Goal: Navigation & Orientation: Find specific page/section

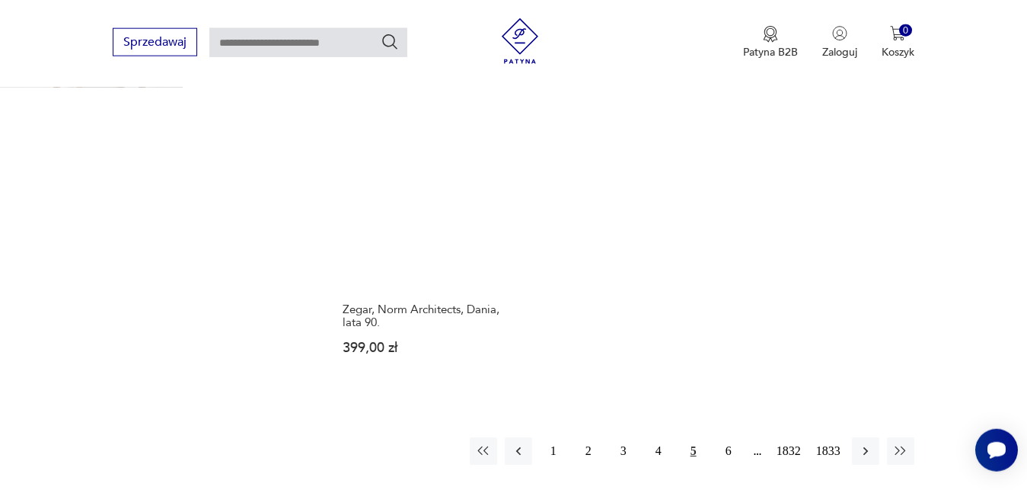
scroll to position [2113, 0]
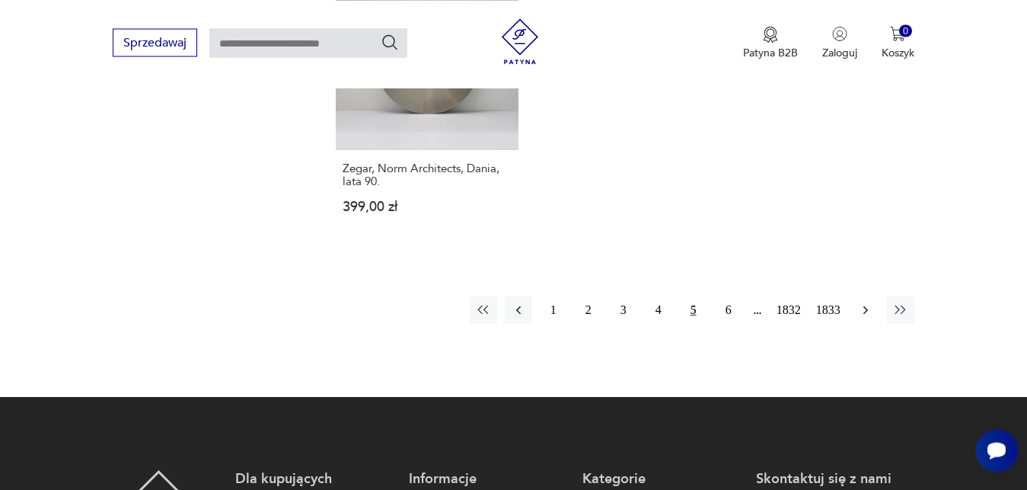
click at [863, 302] on icon "button" at bounding box center [865, 309] width 15 height 15
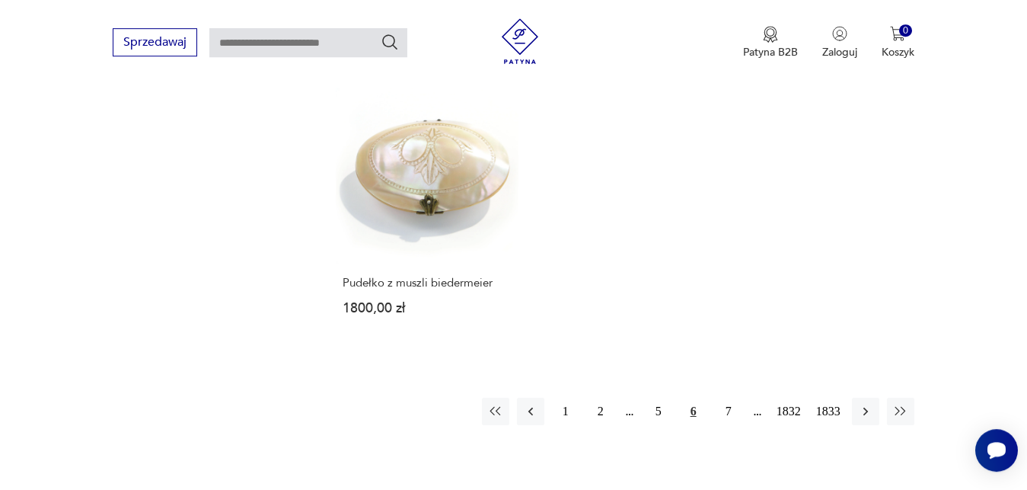
scroll to position [1984, 0]
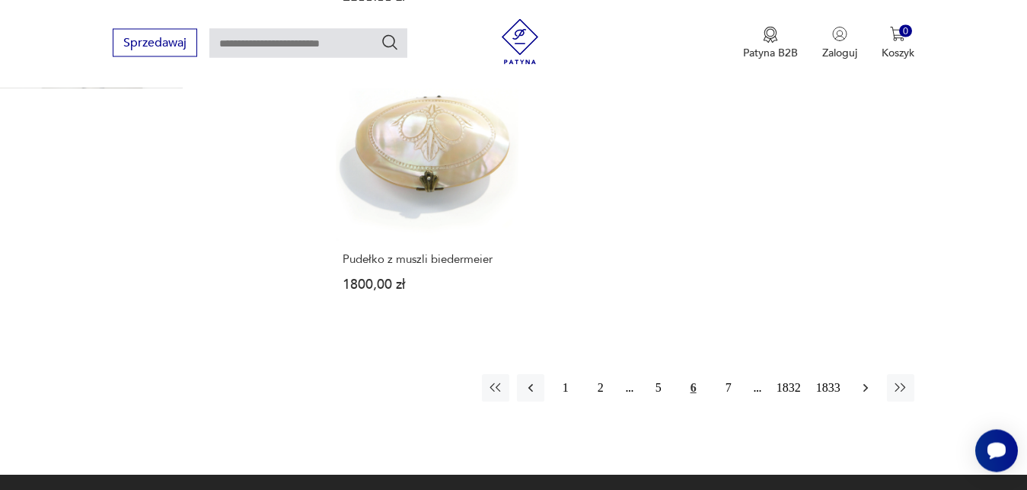
click at [858, 380] on icon "button" at bounding box center [865, 387] width 15 height 15
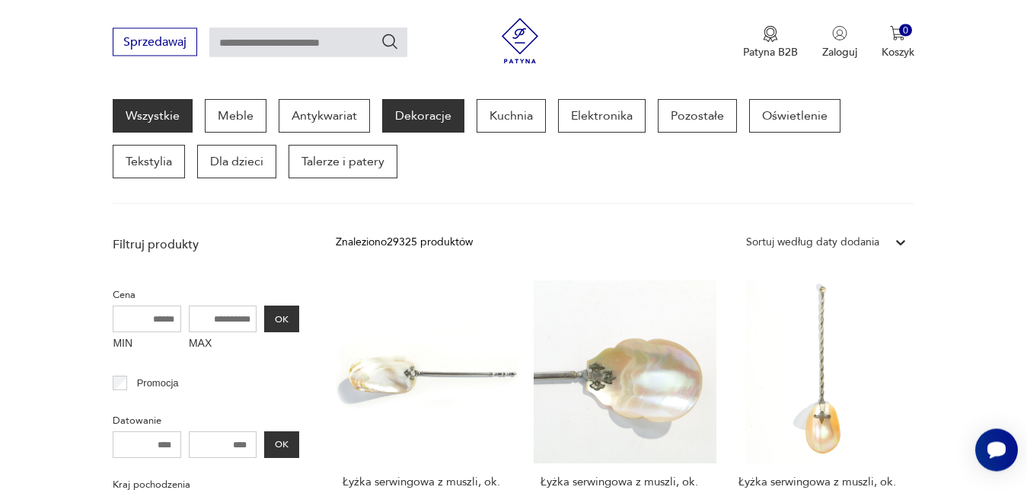
scroll to position [198, 0]
click at [424, 120] on p "Dekoracje" at bounding box center [423, 115] width 82 height 33
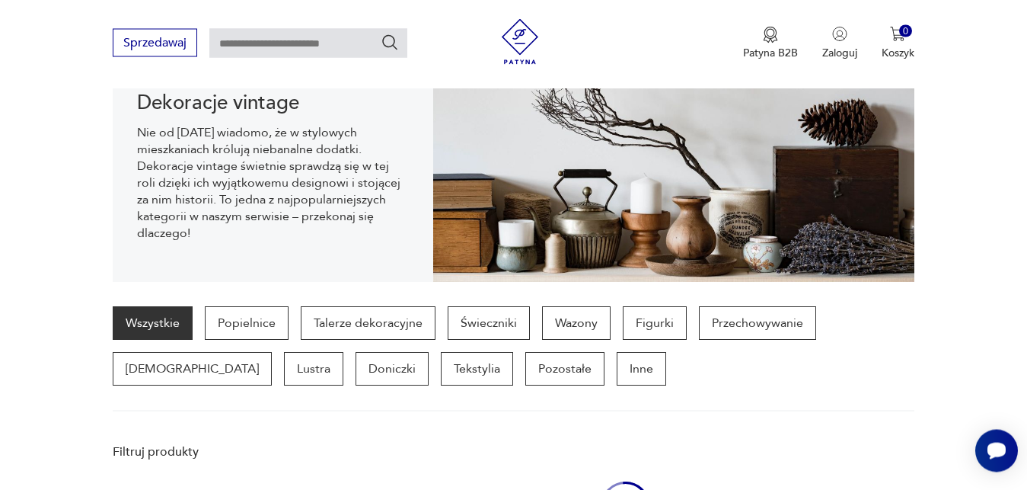
scroll to position [1491, 0]
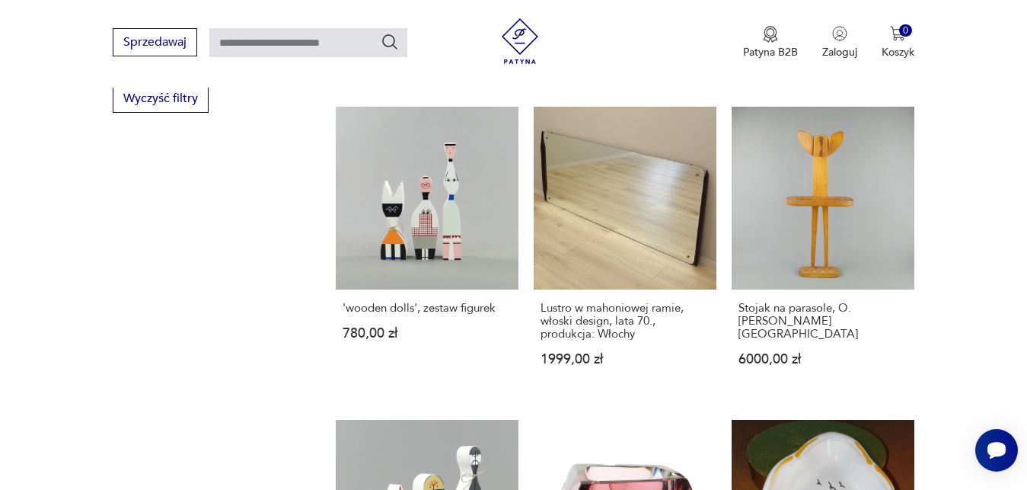
click at [1004, 370] on section "Filtruj produkty Cena MIN MAX OK Promocja Datowanie OK Kraj pochodzenia [DEMOGR…" at bounding box center [513, 159] width 1027 height 2032
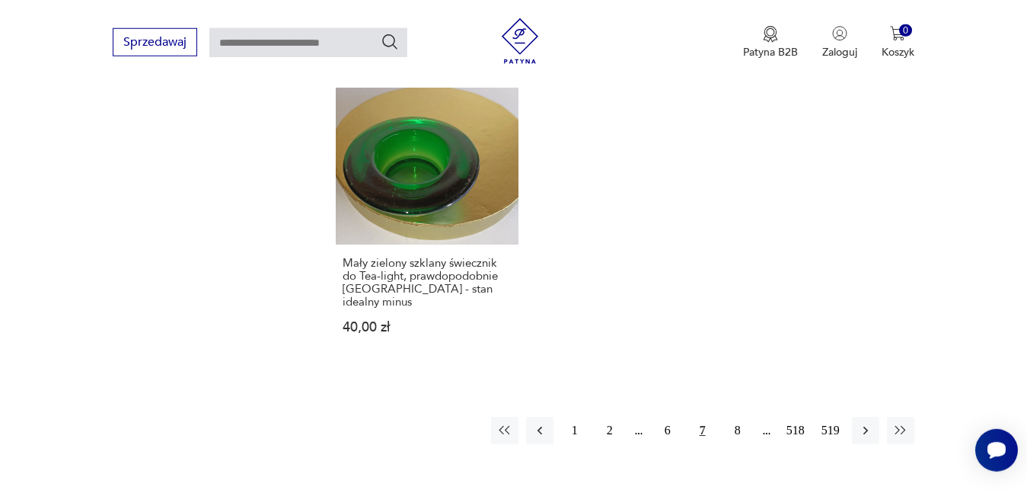
scroll to position [2151, 0]
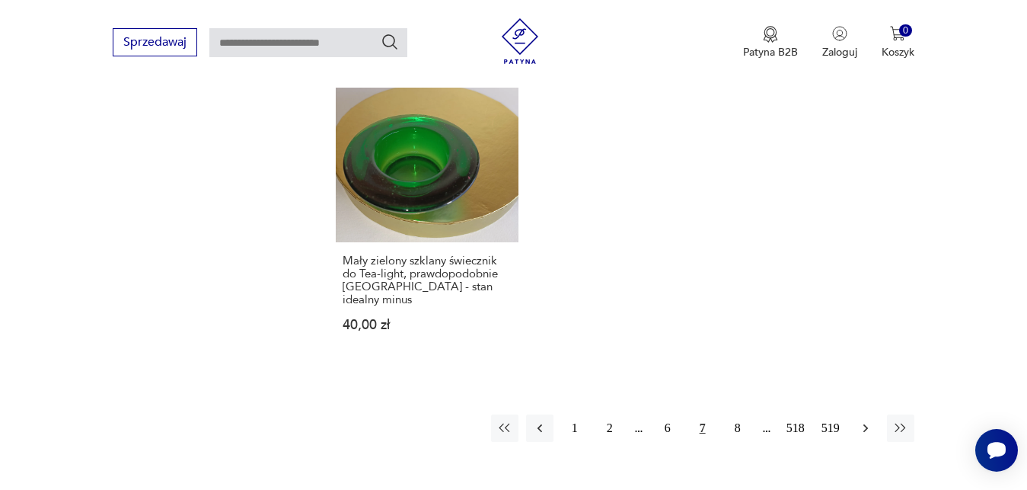
click at [867, 420] on icon "button" at bounding box center [865, 427] width 15 height 15
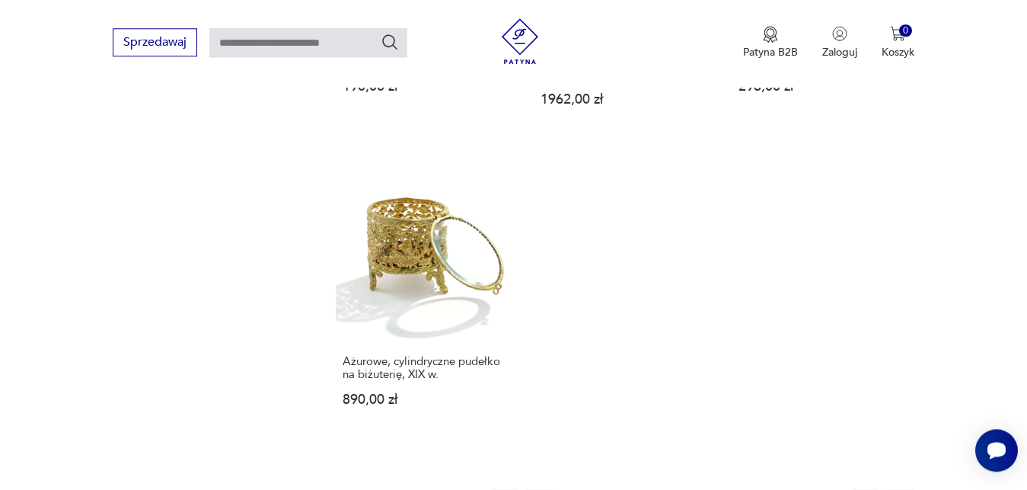
scroll to position [2074, 0]
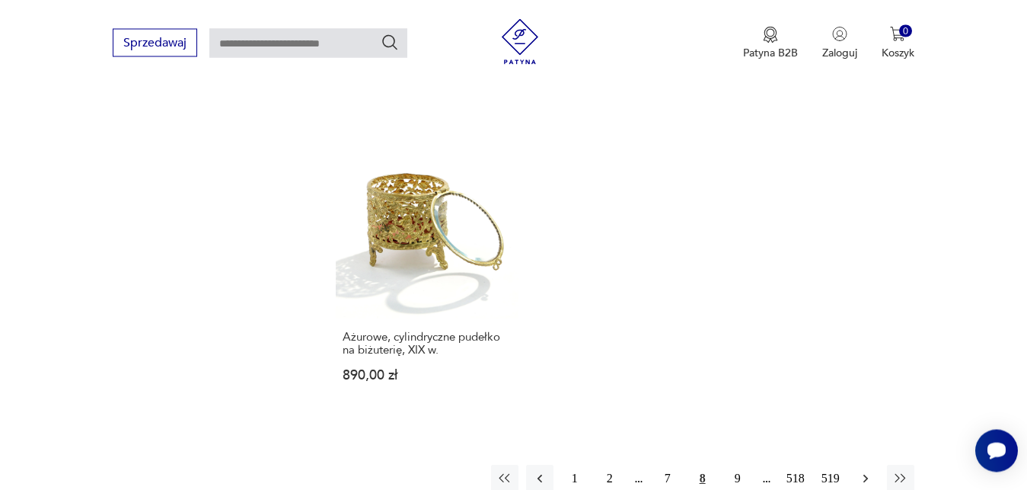
click at [867, 475] on icon "button" at bounding box center [865, 477] width 15 height 15
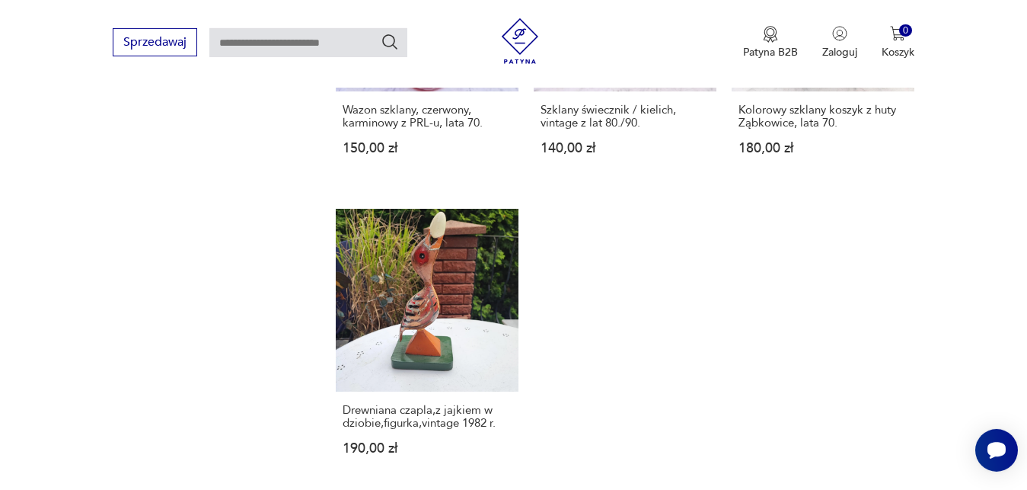
scroll to position [2139, 0]
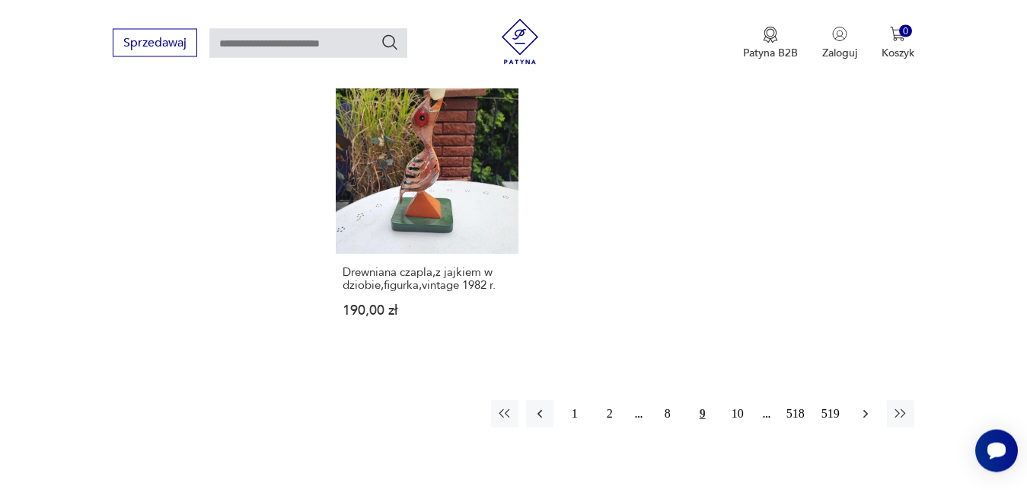
click at [869, 406] on icon "button" at bounding box center [865, 413] width 15 height 15
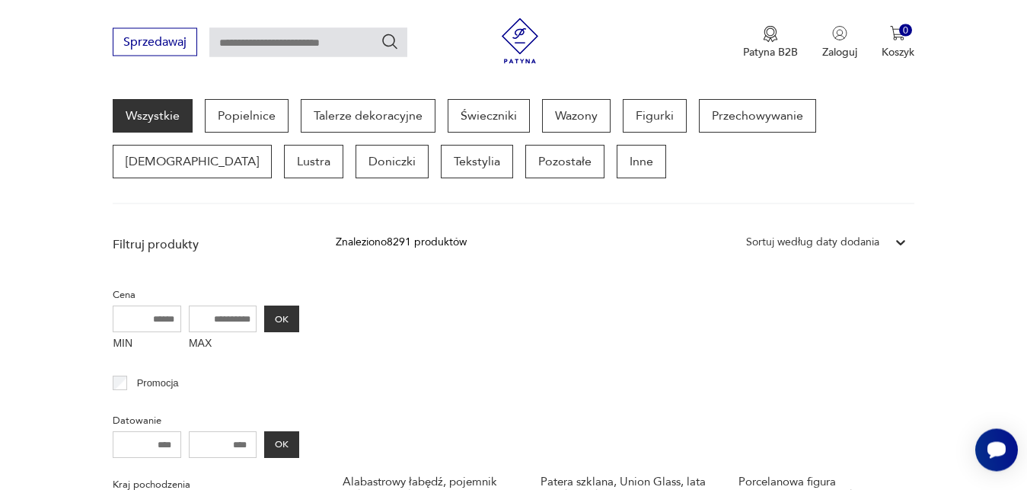
scroll to position [405, 0]
